Goal: Use online tool/utility: Utilize a website feature to perform a specific function

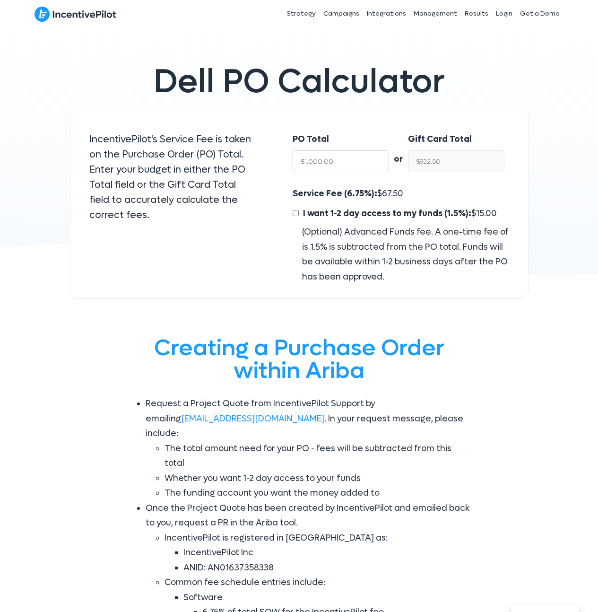
click at [336, 156] on input "$1,000.00" at bounding box center [341, 161] width 96 height 22
type input "50"
type input "$46.62"
type input "500"
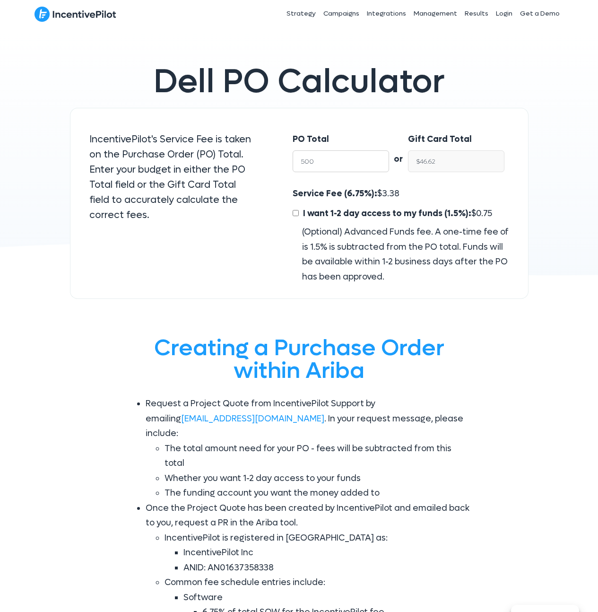
type input "$466.25"
type input "5000"
type input "$4,662.50"
click at [475, 159] on input "$4,662.50" at bounding box center [456, 161] width 96 height 22
type input "$5,000.00"
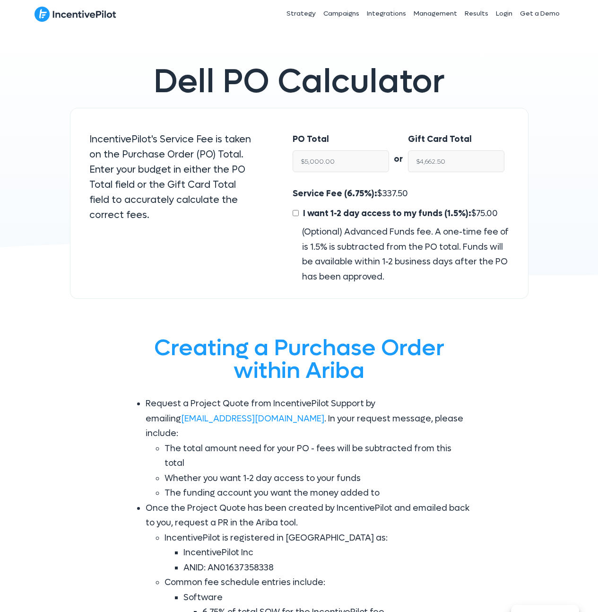
click at [397, 193] on span "337.50" at bounding box center [395, 193] width 26 height 11
copy span "337.50"
